Goal: Task Accomplishment & Management: Use online tool/utility

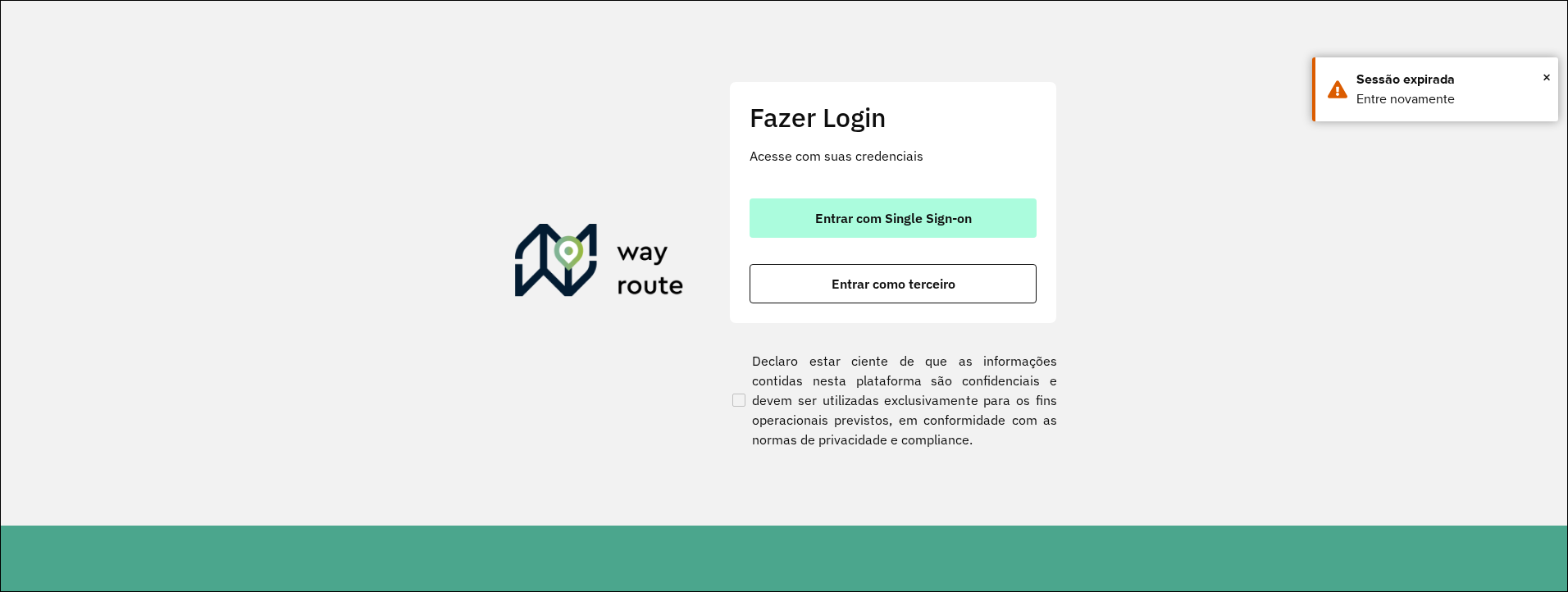
click at [947, 222] on span "Entrar com Single Sign-on" at bounding box center [893, 217] width 157 height 13
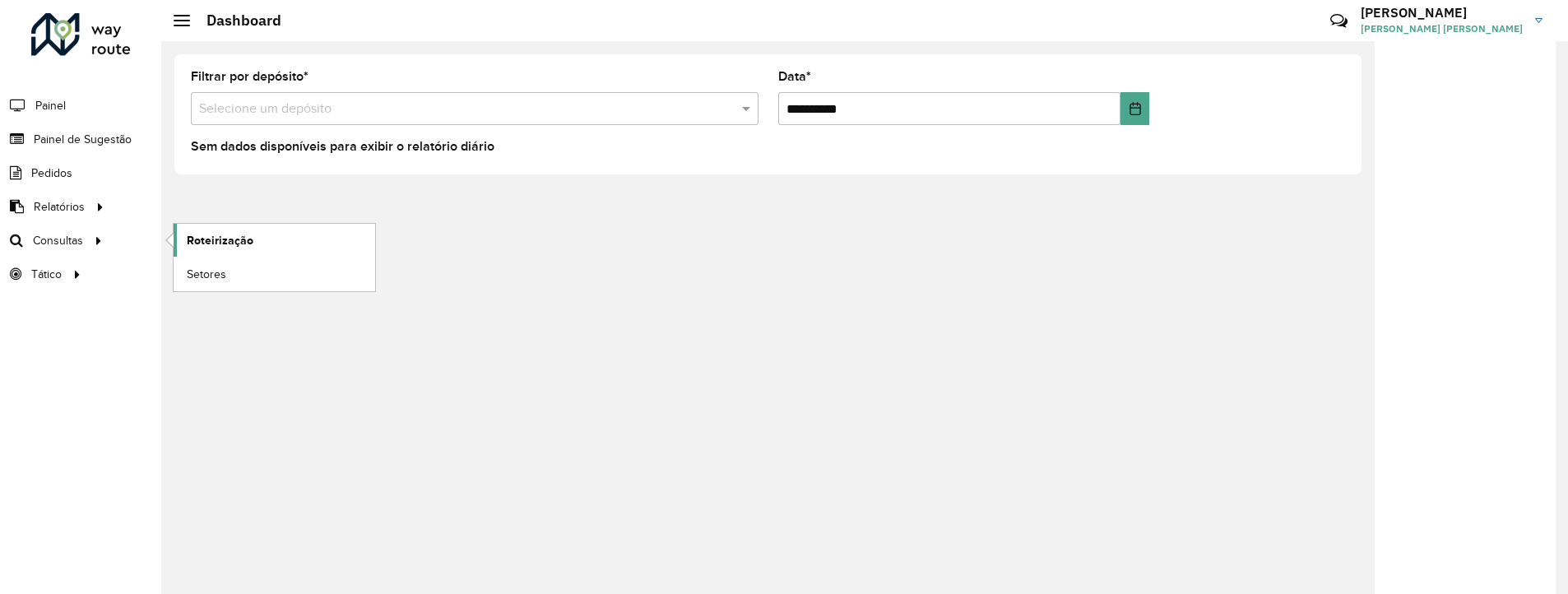
click at [232, 240] on span "Roteirização" at bounding box center [220, 241] width 66 height 18
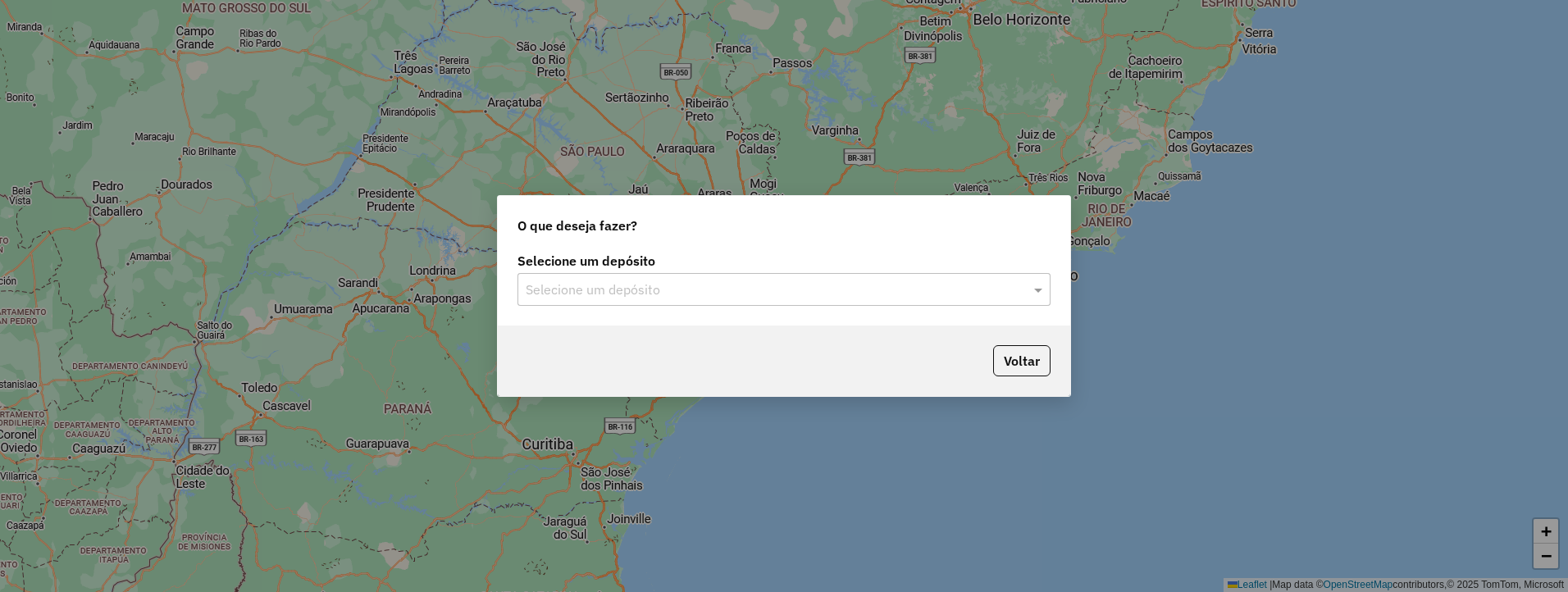
click at [742, 284] on input "text" at bounding box center [766, 290] width 483 height 19
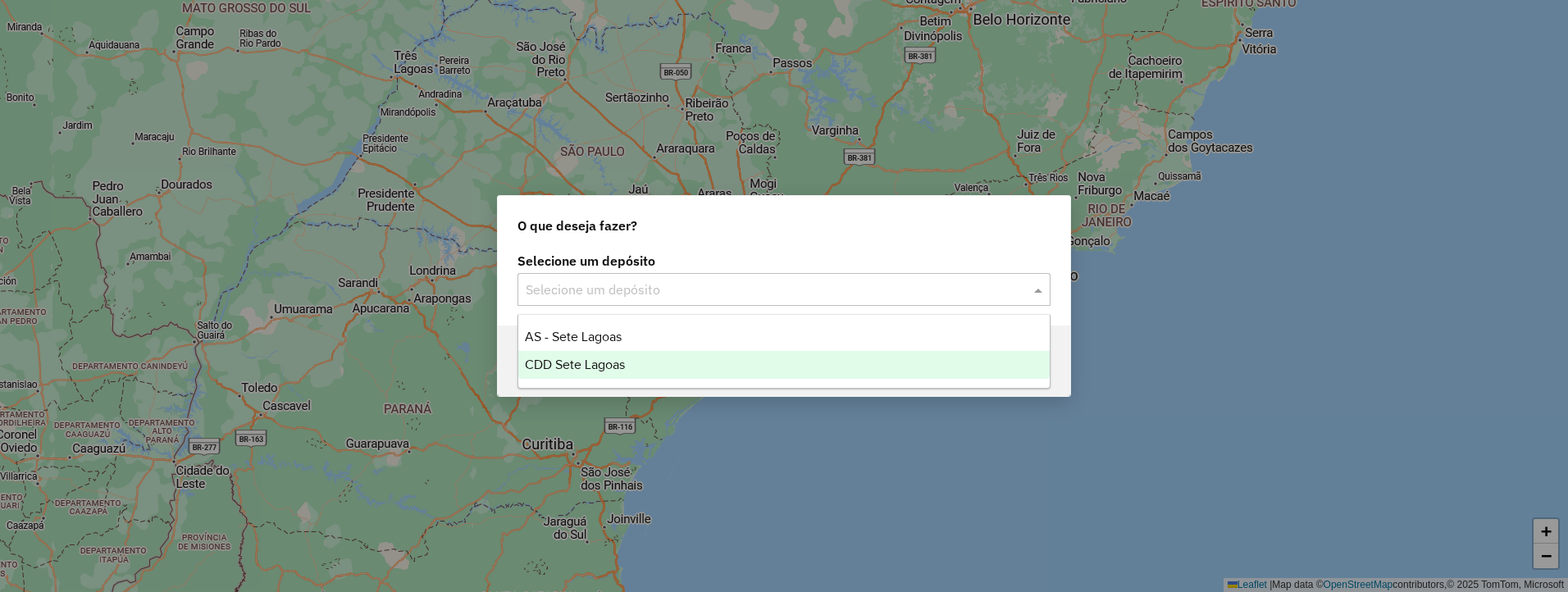
click at [608, 366] on span "CDD Sete Lagoas" at bounding box center [574, 364] width 100 height 14
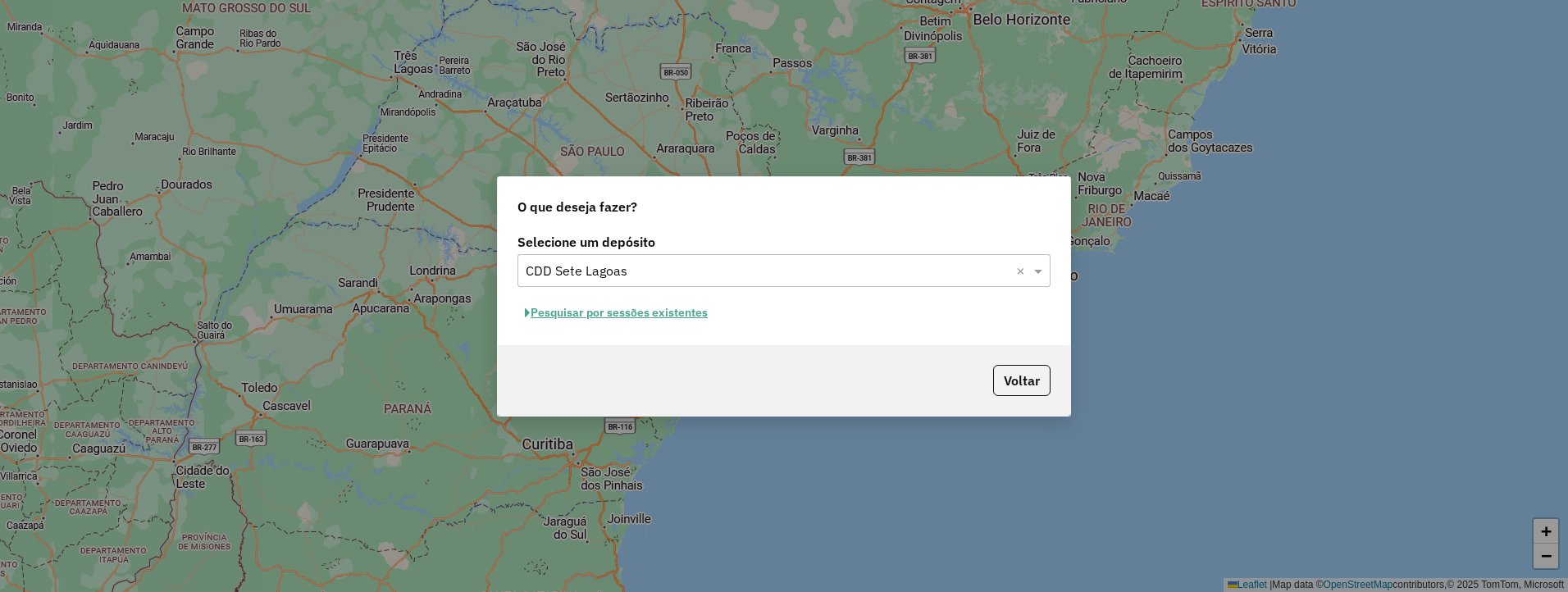
click at [640, 312] on button "Pesquisar por sessões existentes" at bounding box center [616, 312] width 197 height 25
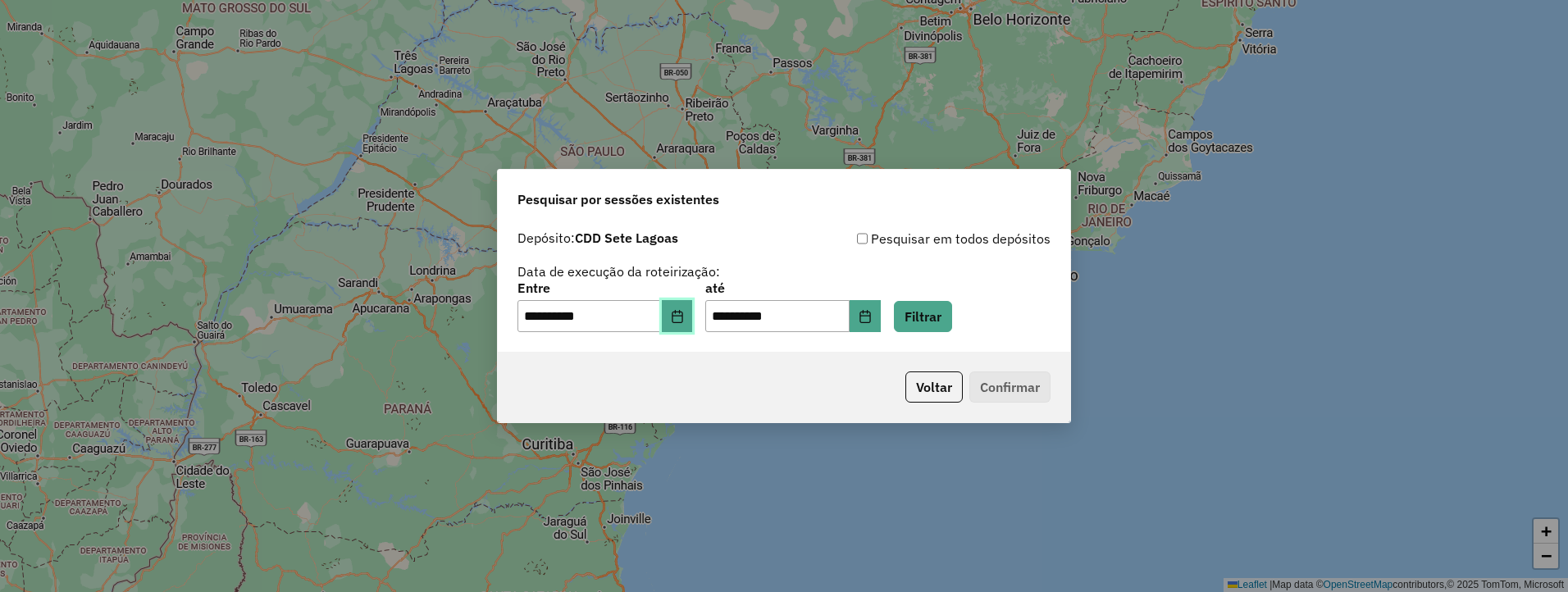
click at [684, 312] on icon "Choose Date" at bounding box center [676, 316] width 13 height 13
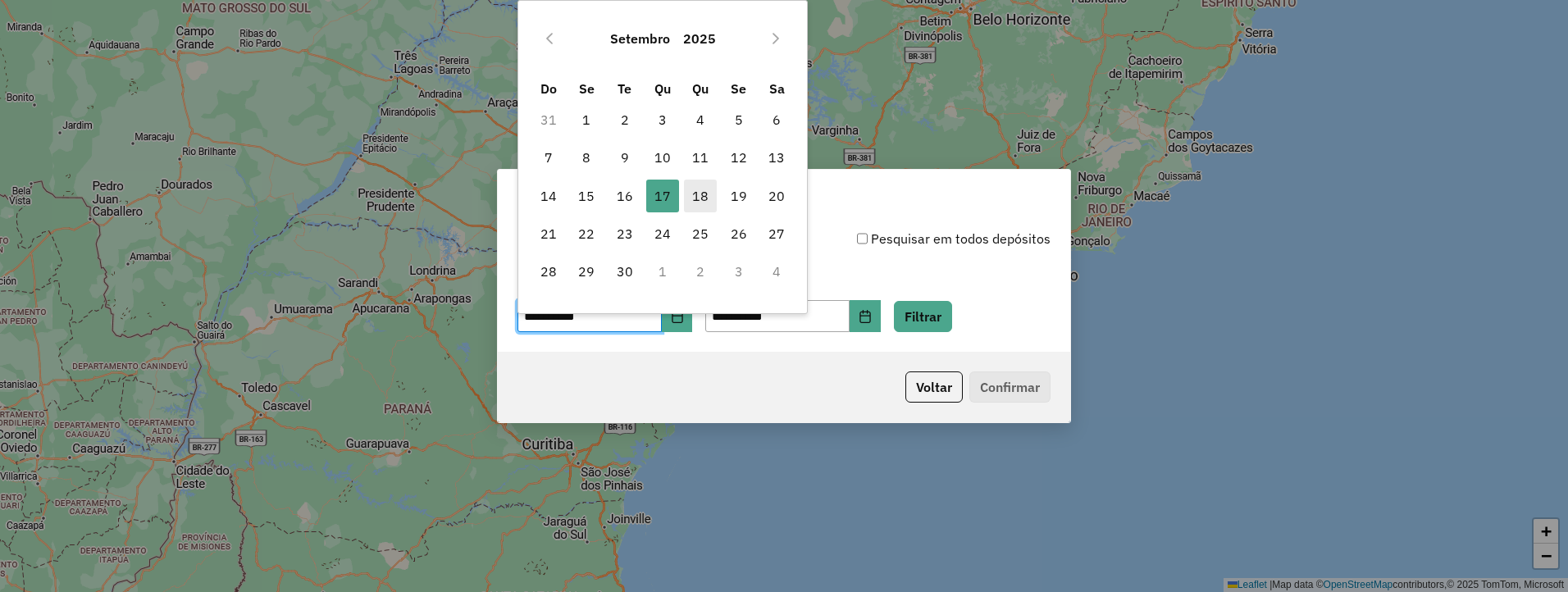
click at [700, 203] on span "18" at bounding box center [700, 196] width 33 height 33
type input "**********"
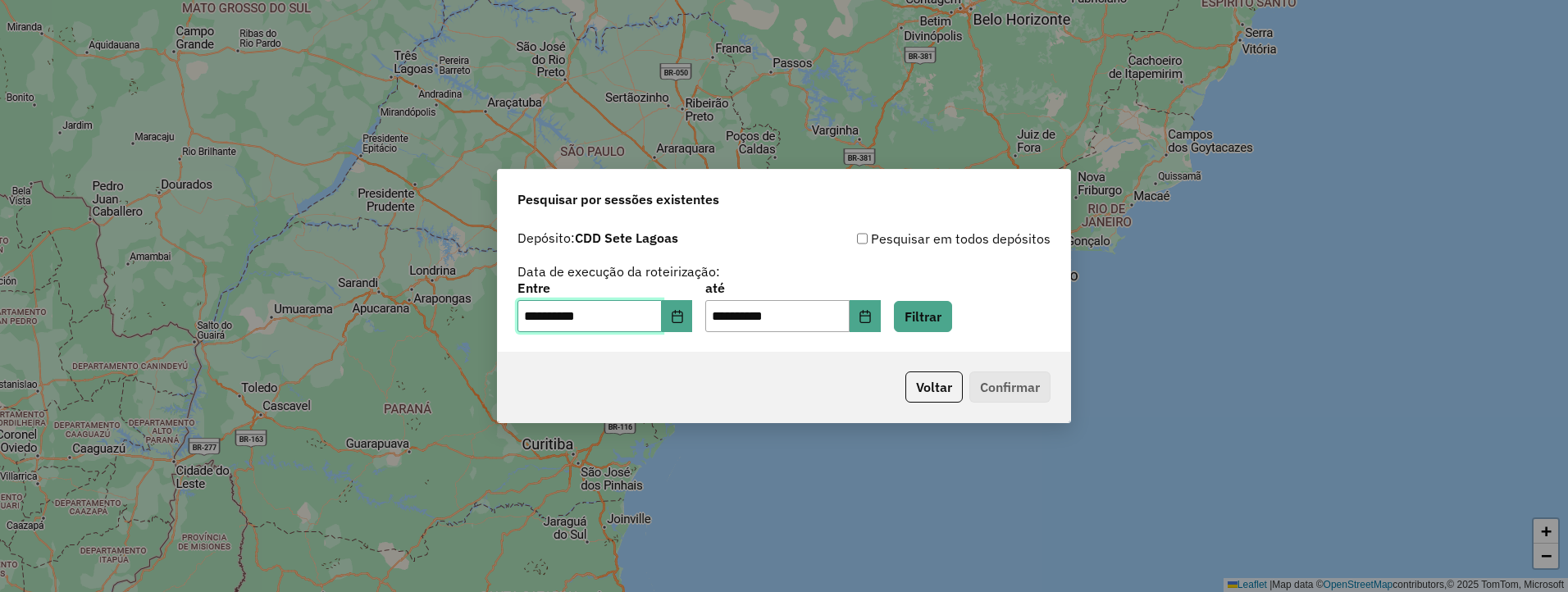
click at [700, 203] on span "18" at bounding box center [700, 196] width 33 height 33
click at [952, 317] on button "Filtrar" at bounding box center [923, 316] width 58 height 31
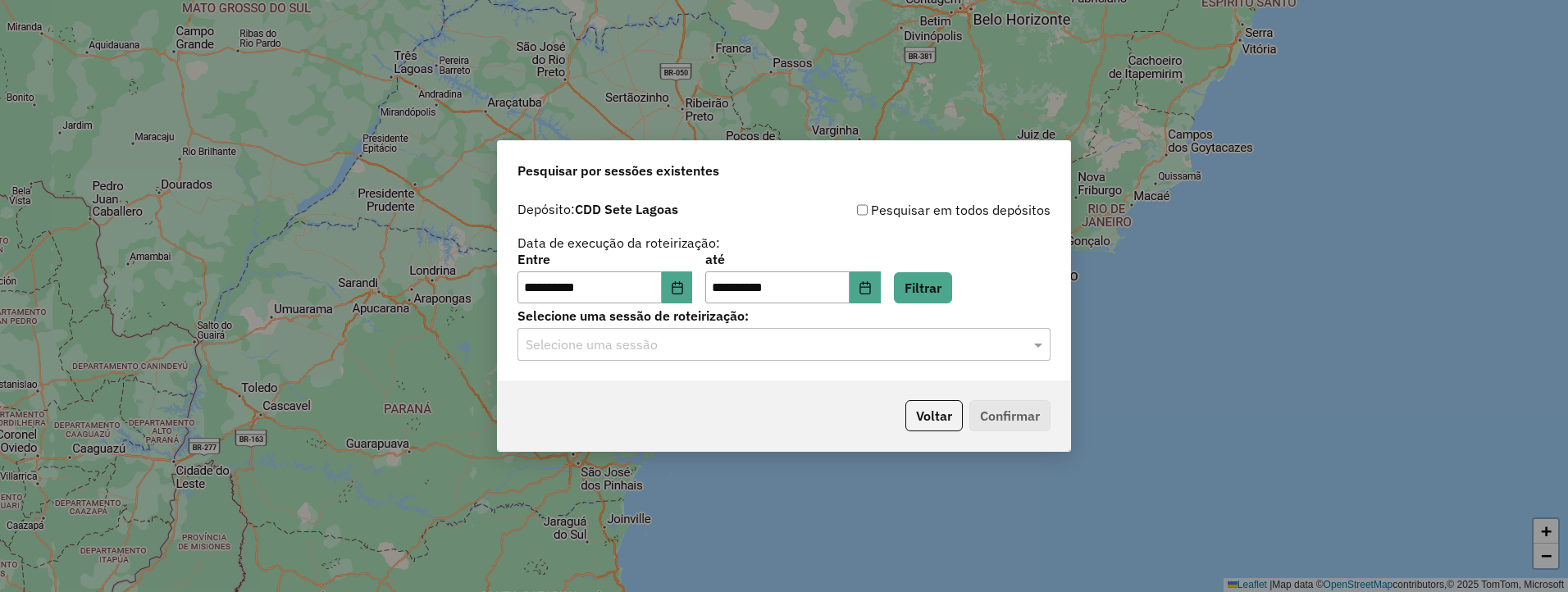
click at [678, 351] on hb-app "**********" at bounding box center [784, 296] width 1568 height 592
click at [678, 351] on input "text" at bounding box center [766, 345] width 483 height 19
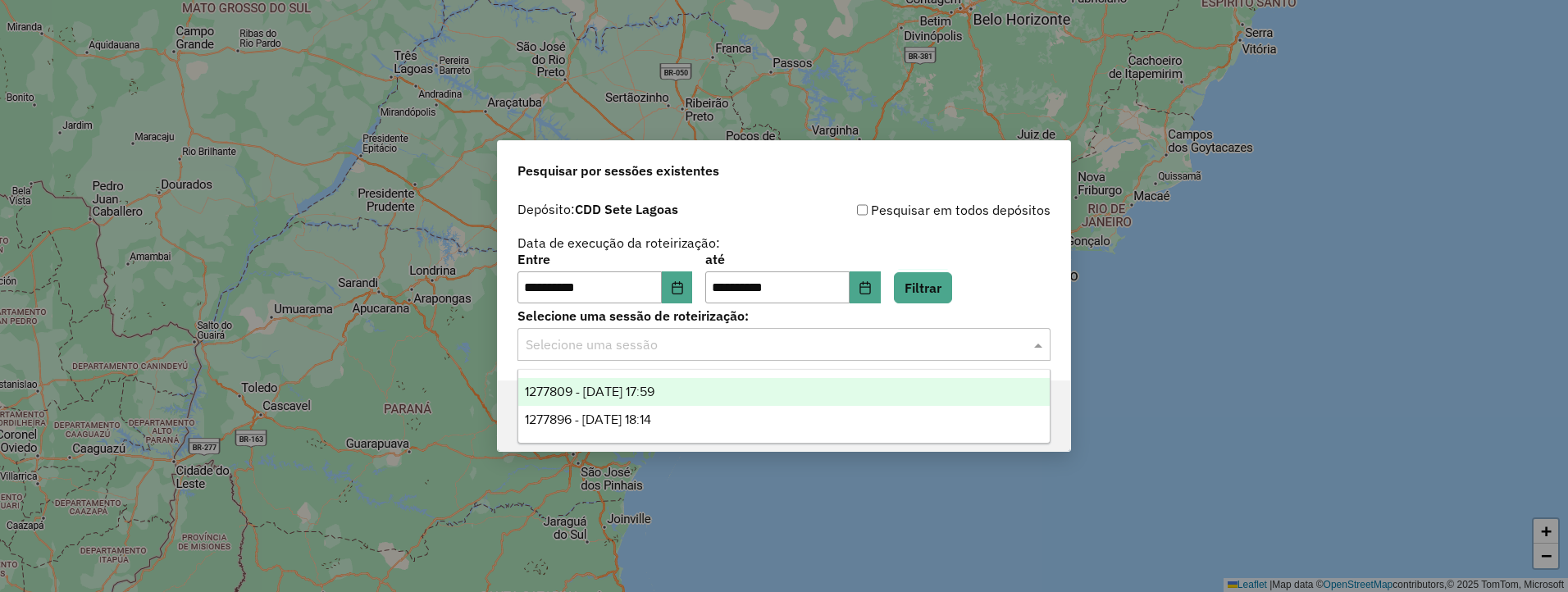
click at [655, 389] on span "1277809 - 18/09/2025 17:59" at bounding box center [588, 391] width 129 height 14
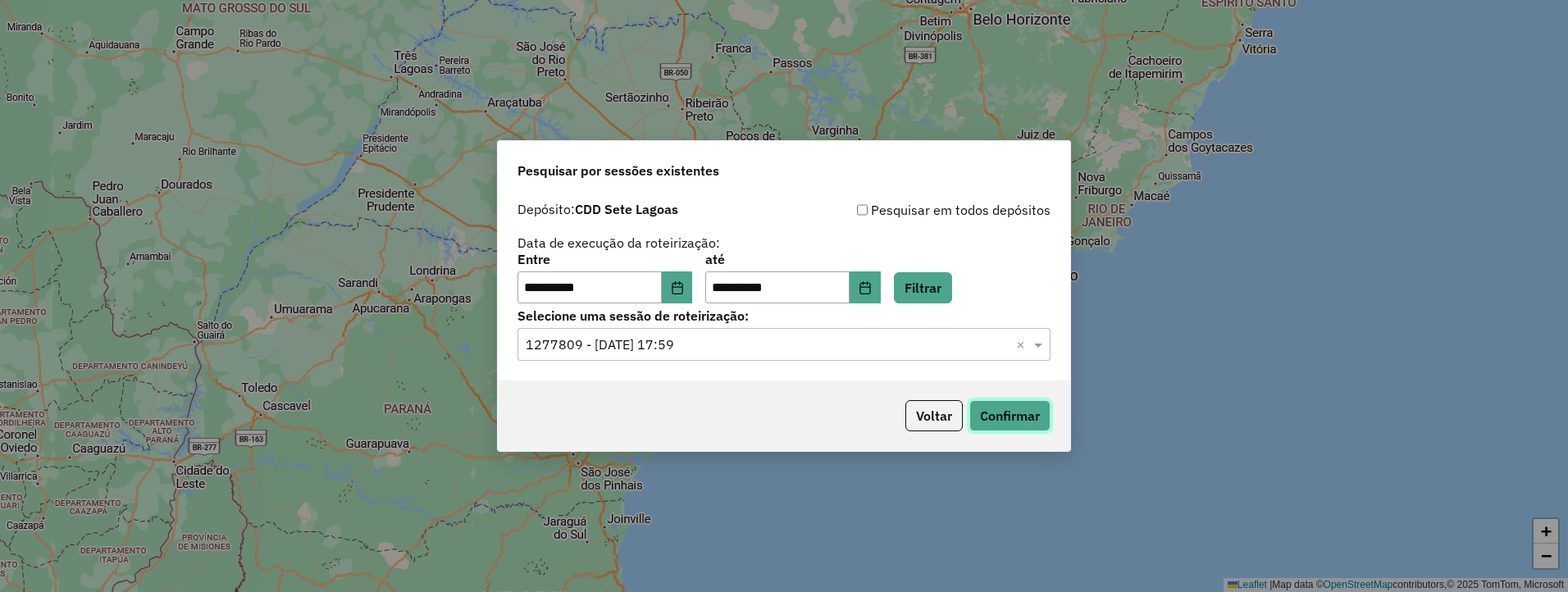
click at [999, 415] on button "Confirmar" at bounding box center [1009, 415] width 81 height 31
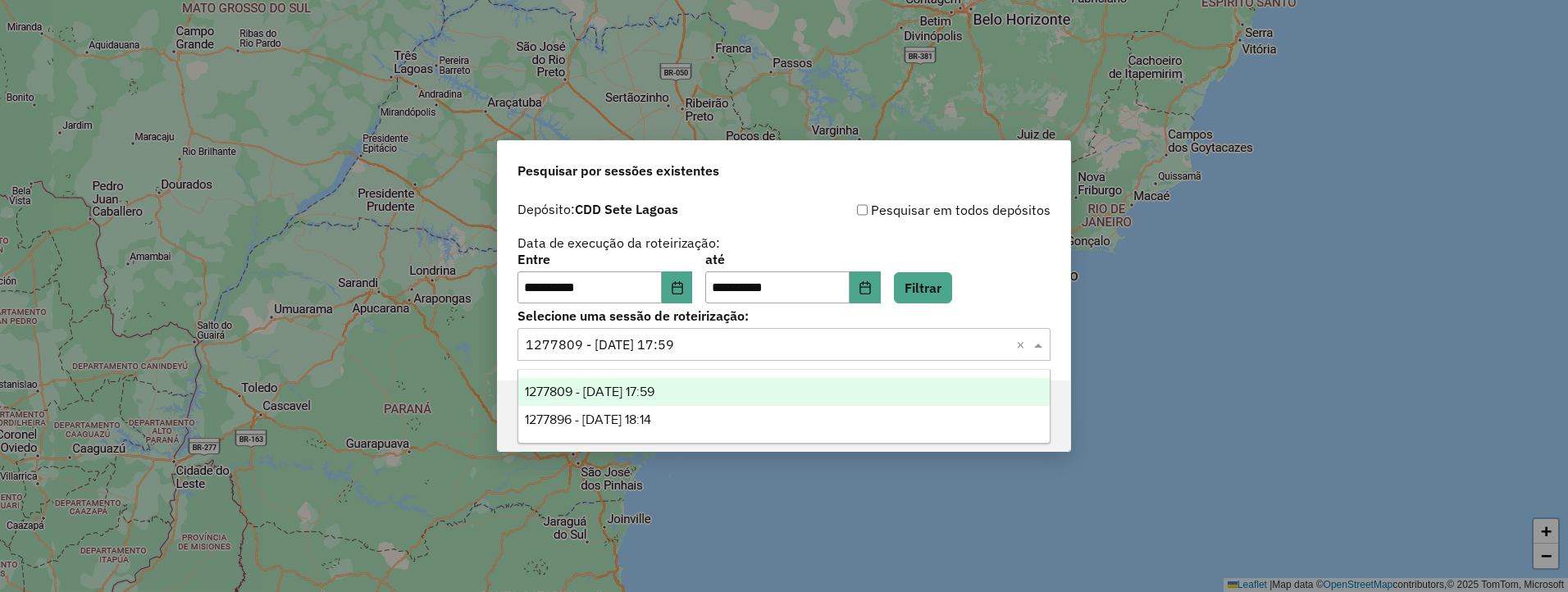
click at [727, 341] on input "text" at bounding box center [766, 345] width 483 height 19
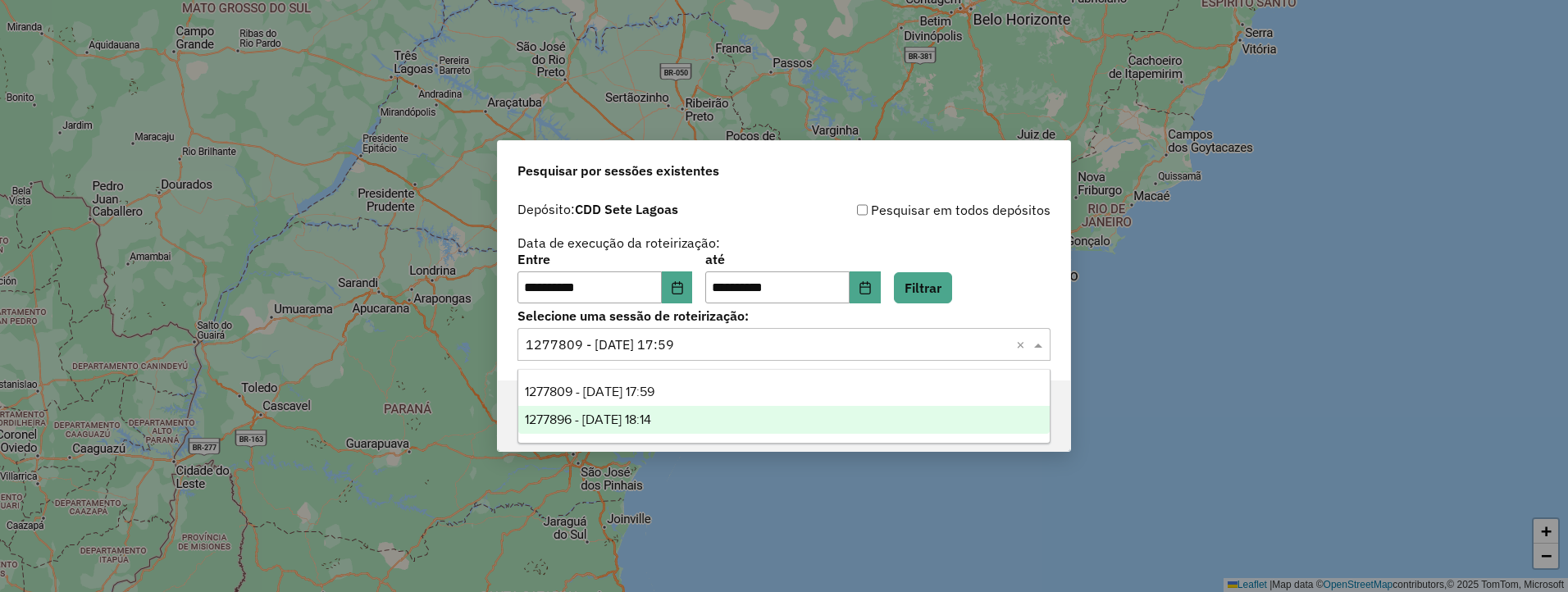
click at [691, 421] on div "1277896 - 18/09/2025 18:14" at bounding box center [784, 419] width 531 height 28
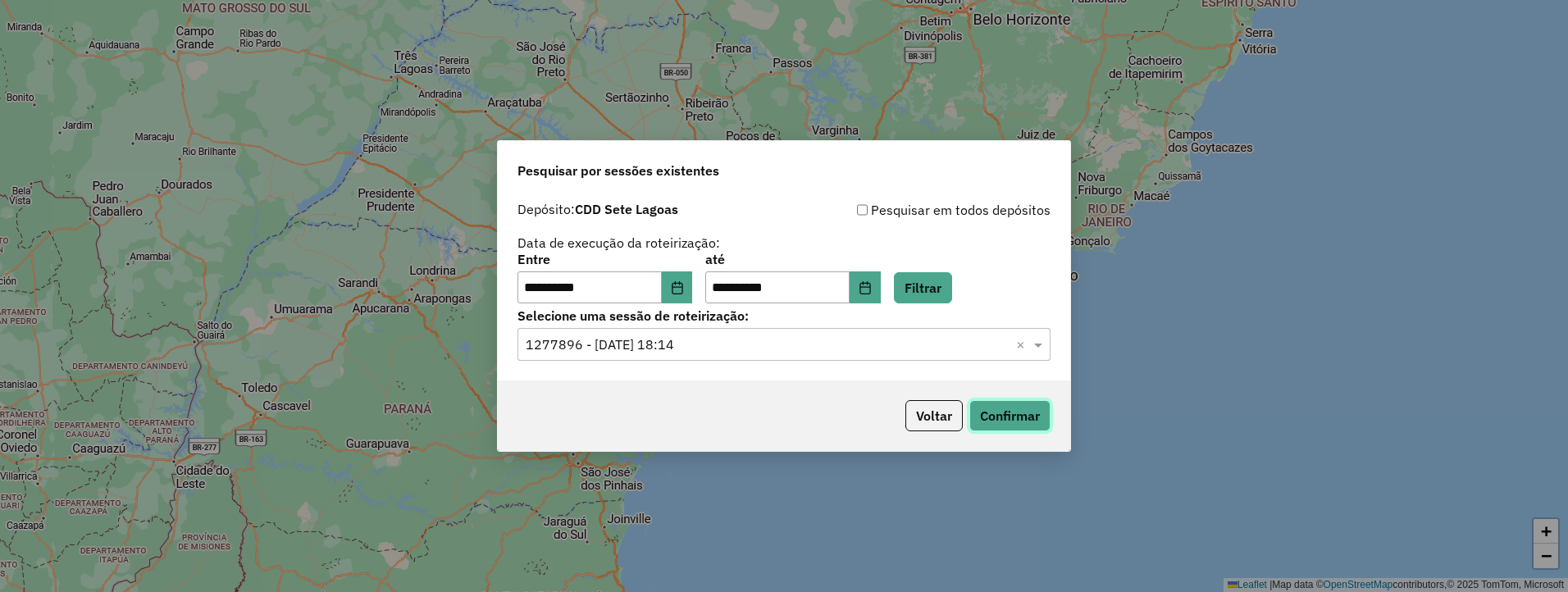
click at [977, 423] on button "Confirmar" at bounding box center [1009, 415] width 81 height 31
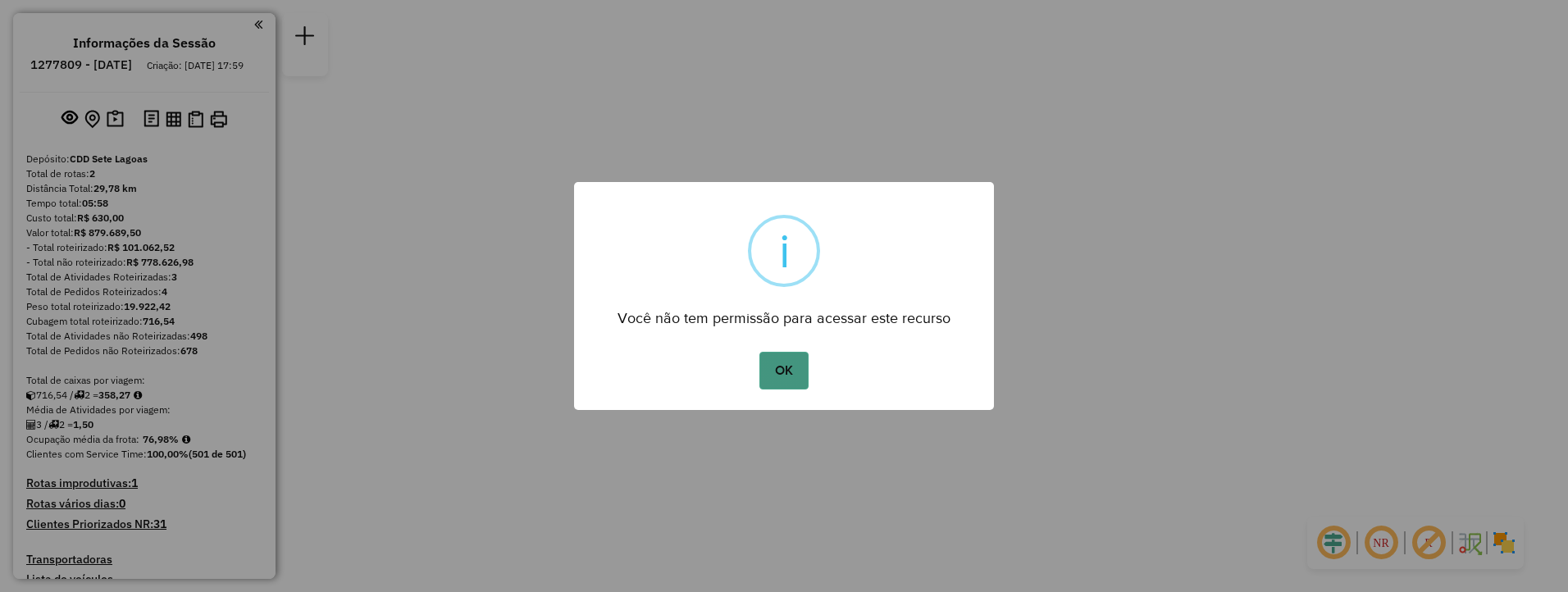
click at [775, 357] on button "OK" at bounding box center [783, 370] width 49 height 38
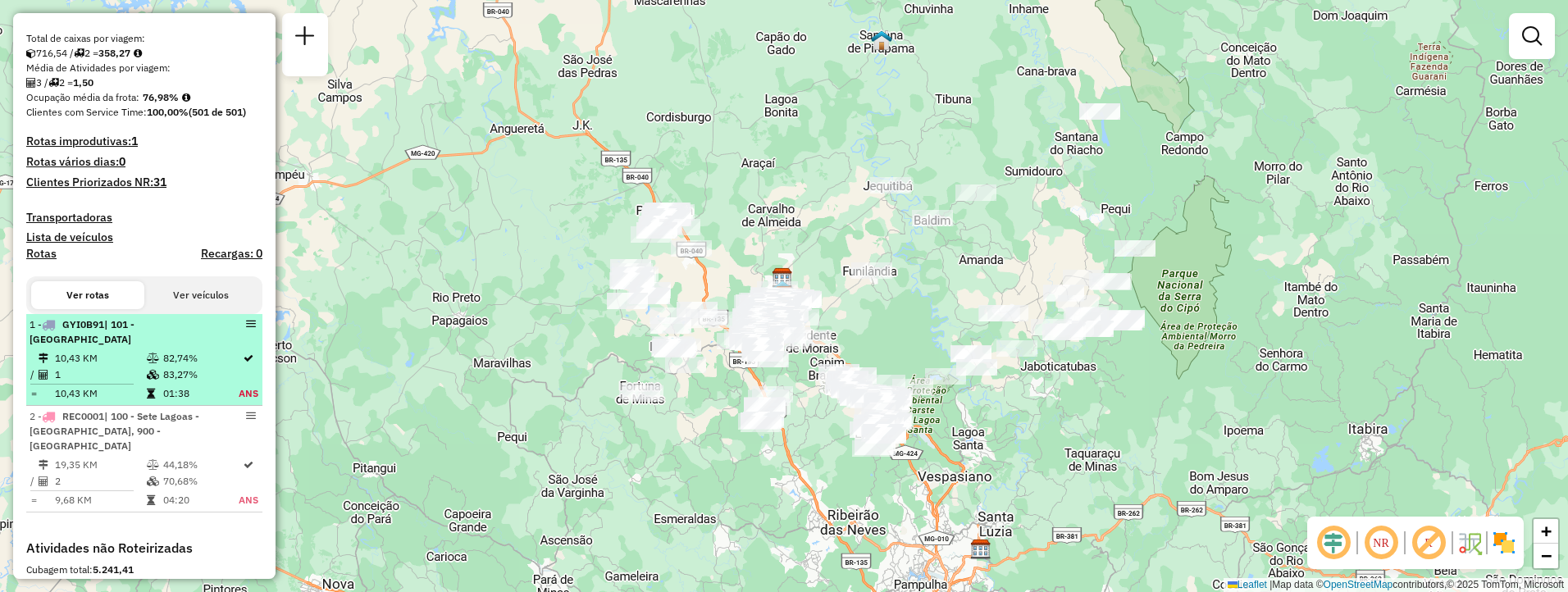
scroll to position [546, 0]
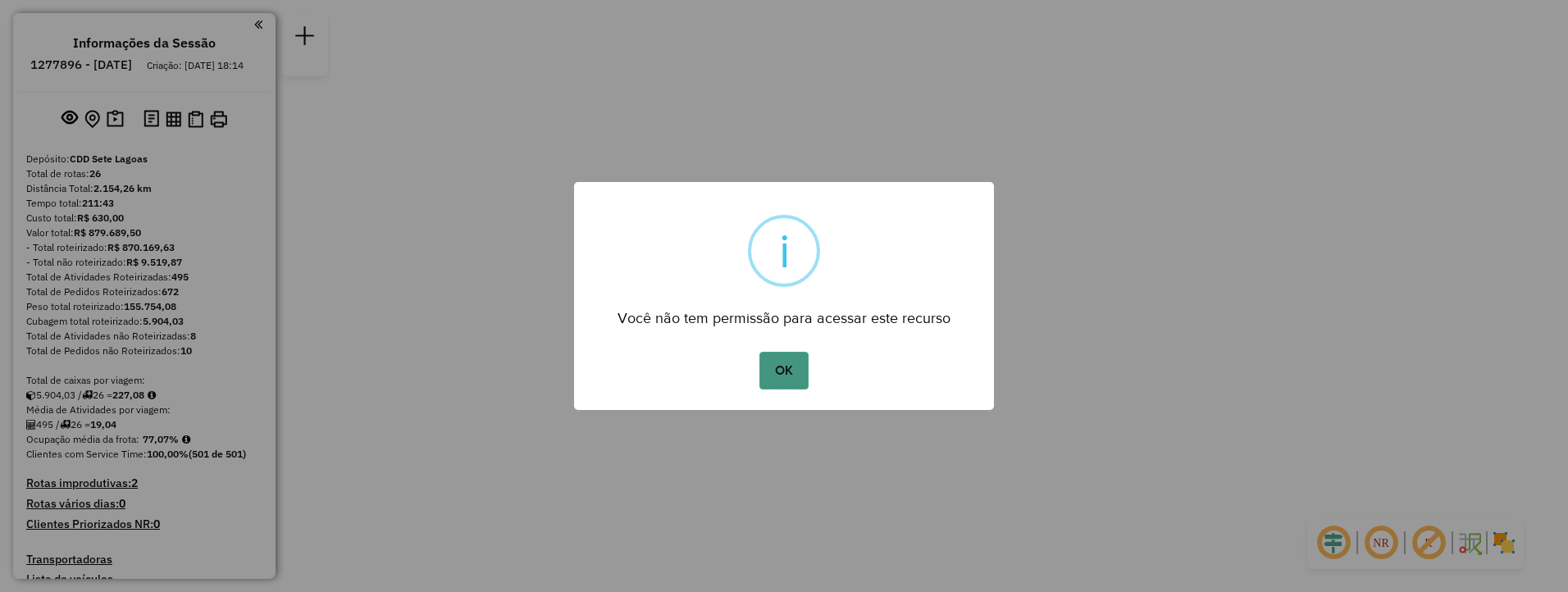
click at [786, 358] on button "OK" at bounding box center [783, 370] width 49 height 38
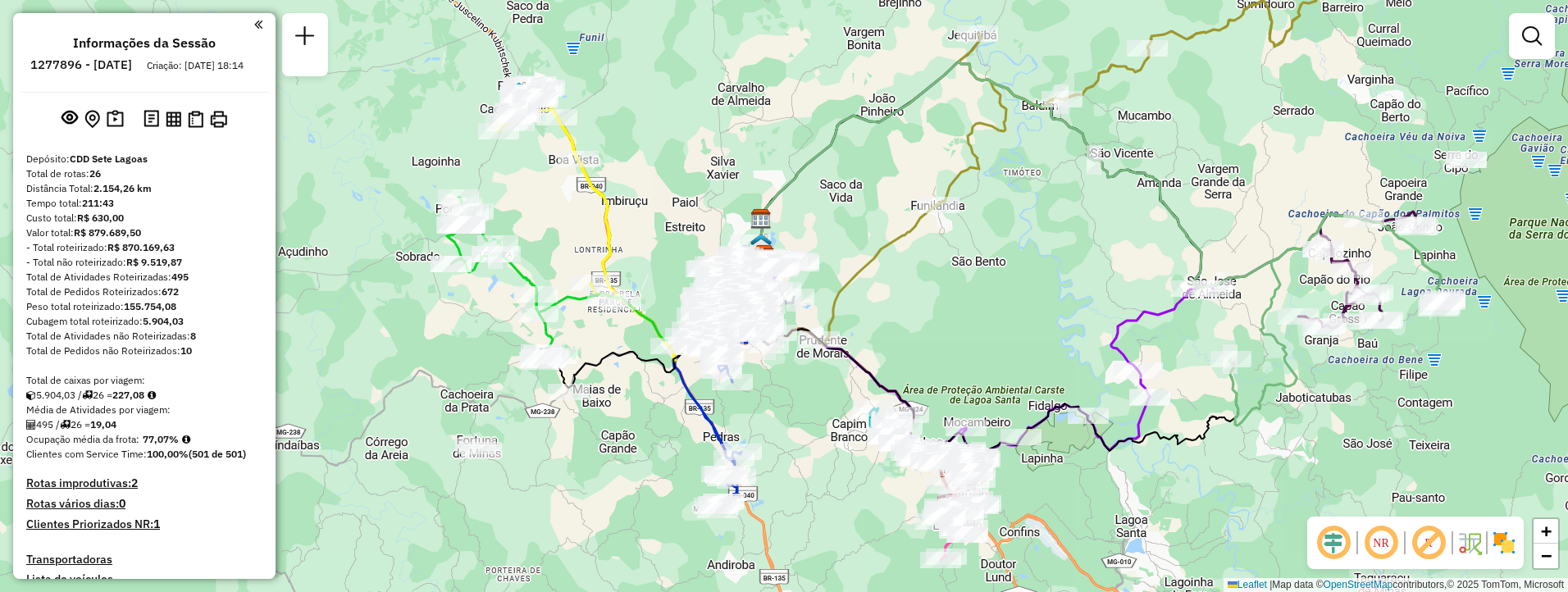
scroll to position [137, 0]
